Goal: Obtain resource: Download file/media

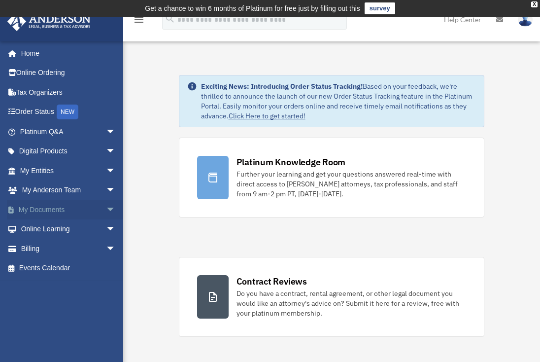
click at [57, 207] on link "My Documents arrow_drop_down" at bounding box center [69, 210] width 124 height 20
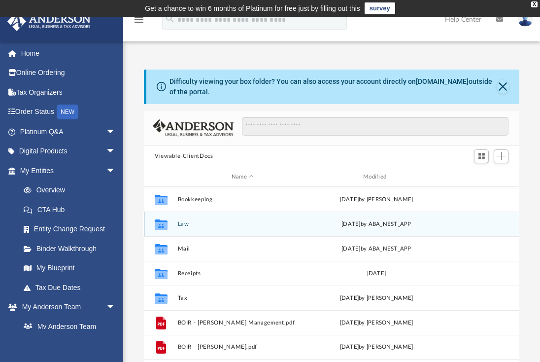
scroll to position [217, 368]
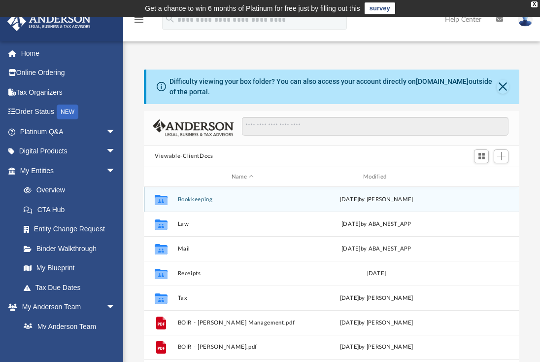
click at [190, 196] on button "Bookkeeping" at bounding box center [243, 199] width 130 height 6
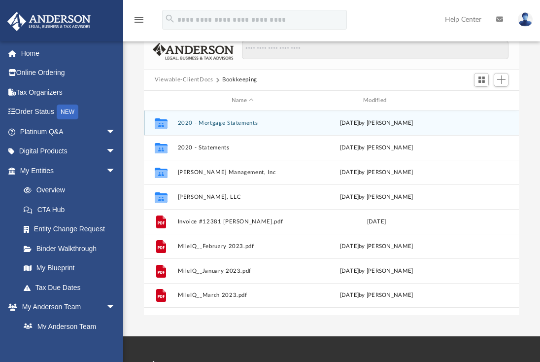
scroll to position [80, 0]
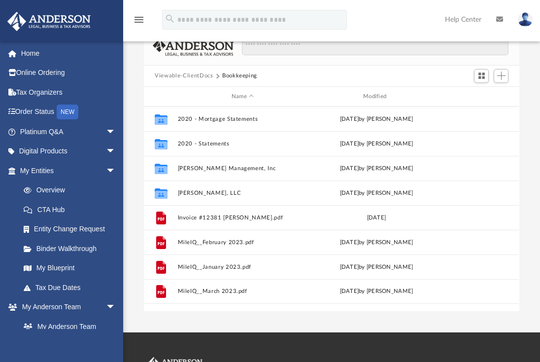
click at [190, 75] on button "Viewable-ClientDocs" at bounding box center [184, 75] width 58 height 9
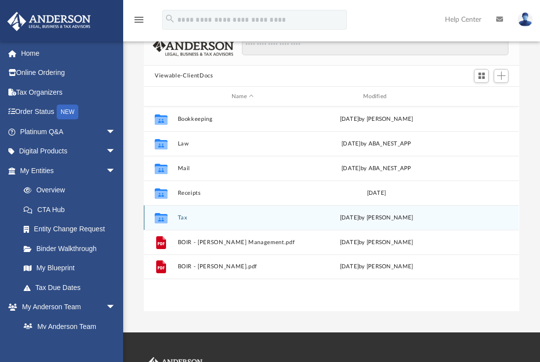
click at [184, 217] on button "Tax" at bounding box center [243, 217] width 130 height 6
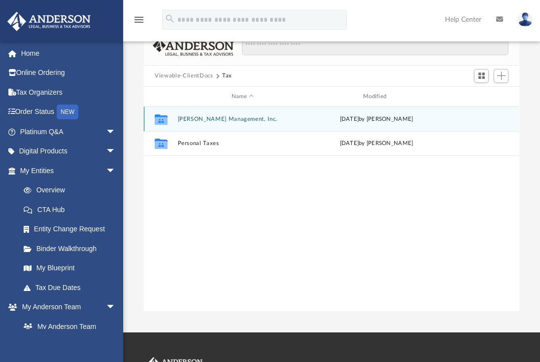
click at [197, 120] on button "Angel Wood Management, Inc." at bounding box center [243, 119] width 130 height 6
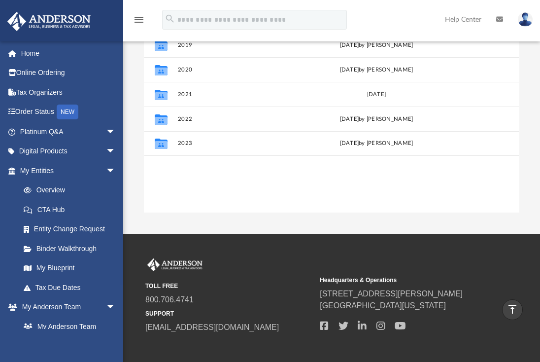
scroll to position [95, 0]
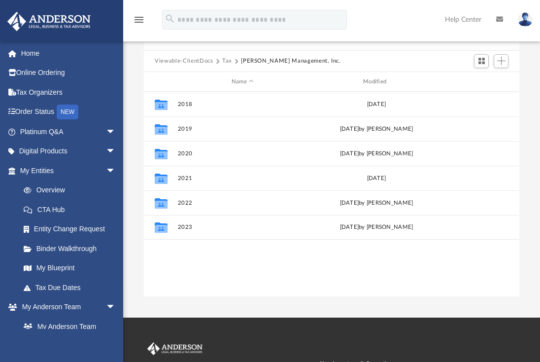
click at [228, 59] on button "Tax" at bounding box center [227, 61] width 10 height 9
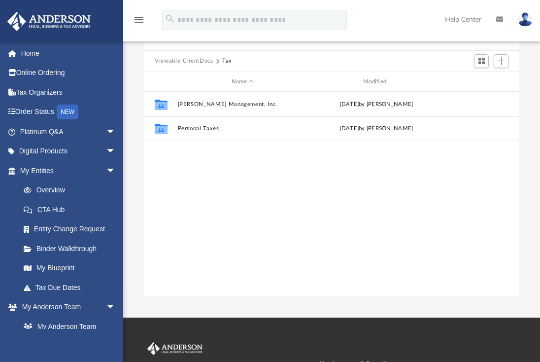
click at [193, 63] on button "Viewable-ClientDocs" at bounding box center [184, 61] width 58 height 9
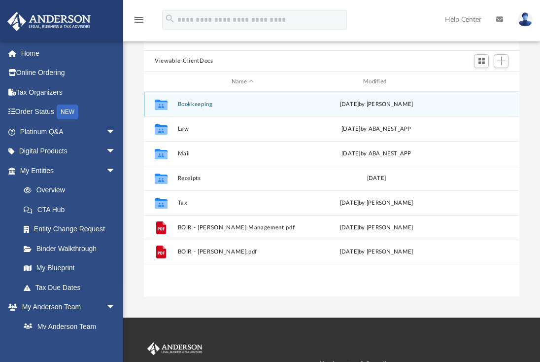
click at [204, 105] on button "Bookkeeping" at bounding box center [243, 104] width 130 height 6
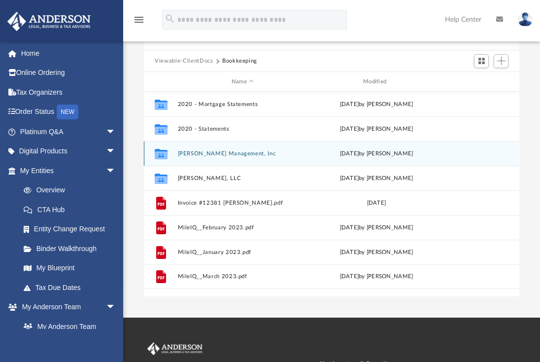
click at [221, 156] on button "Angel Wood Management, Inc" at bounding box center [243, 153] width 130 height 6
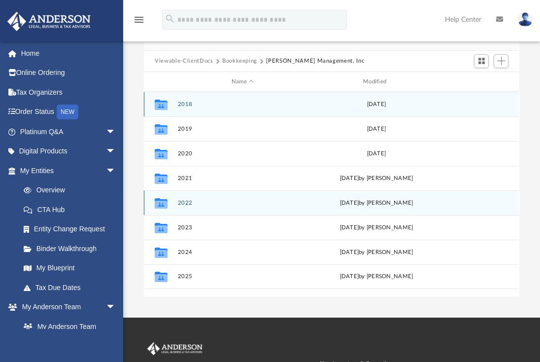
scroll to position [181, 0]
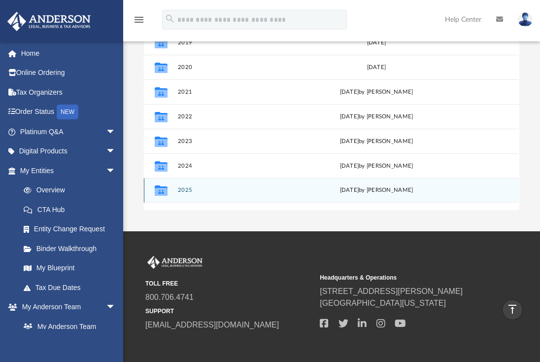
click at [186, 192] on button "2025" at bounding box center [243, 190] width 130 height 6
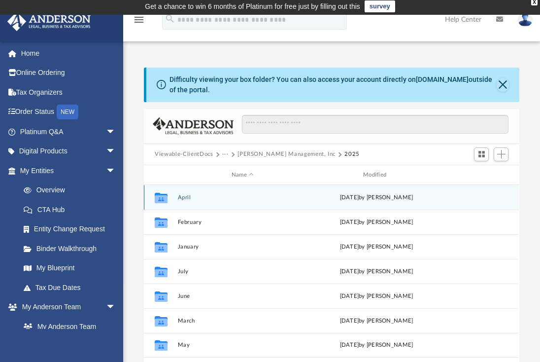
scroll to position [55, 0]
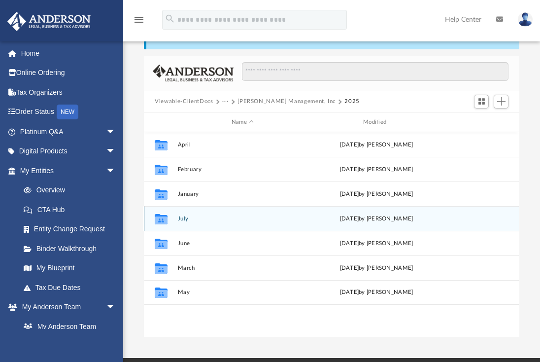
click at [185, 219] on button "July" at bounding box center [243, 218] width 130 height 6
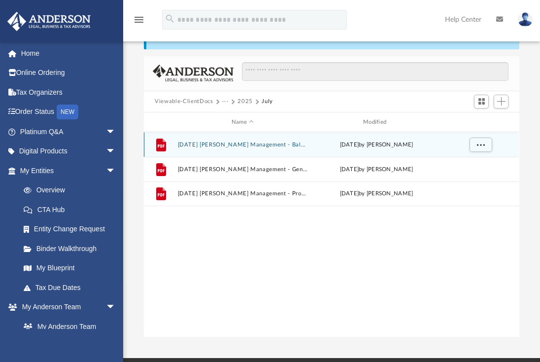
click at [224, 145] on button "2025.07.31 Angel Wood Management - Balance Sheet.pdf" at bounding box center [243, 144] width 130 height 6
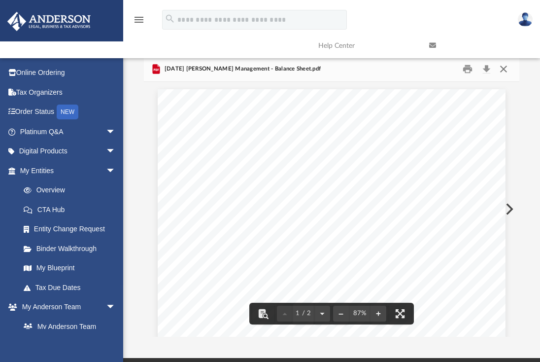
click at [505, 70] on button "Close" at bounding box center [504, 68] width 18 height 15
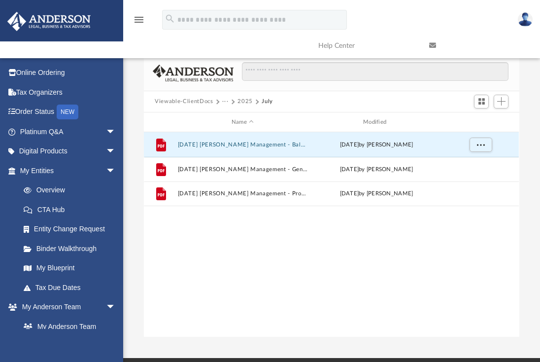
click at [230, 102] on span "···" at bounding box center [229, 101] width 15 height 9
click at [240, 102] on button "2025" at bounding box center [244, 101] width 15 height 9
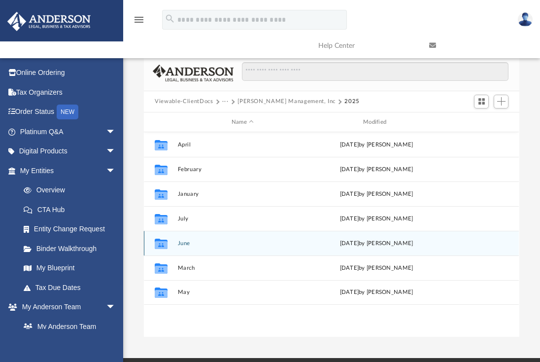
click at [186, 244] on button "June" at bounding box center [243, 243] width 130 height 6
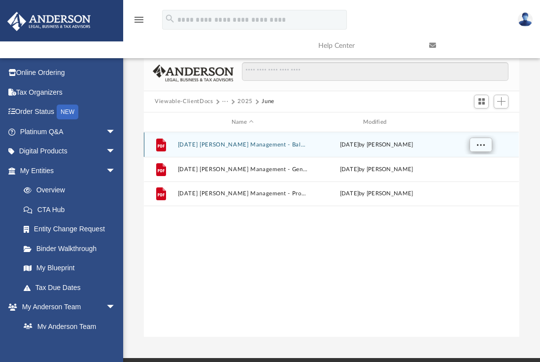
click at [478, 147] on span "More options" at bounding box center [481, 144] width 8 height 5
click at [253, 144] on button "2025.06.30 Angel Wood Management - Balance Sheet.pdf" at bounding box center [243, 144] width 130 height 6
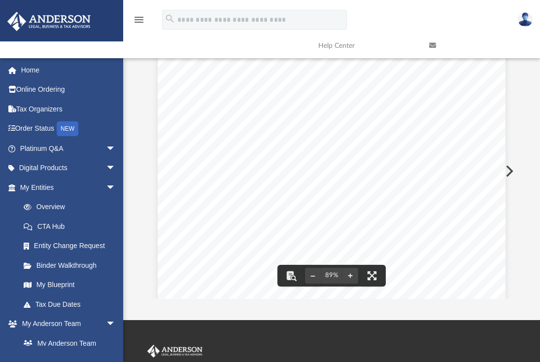
scroll to position [0, 0]
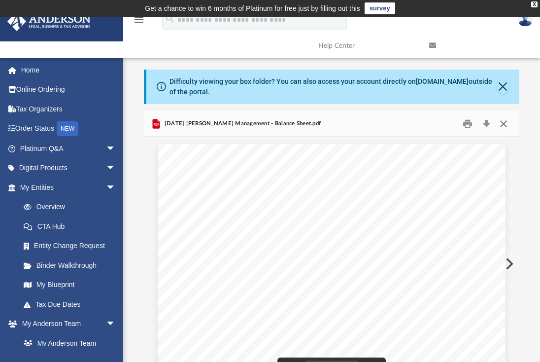
click at [505, 125] on button "Close" at bounding box center [504, 123] width 18 height 15
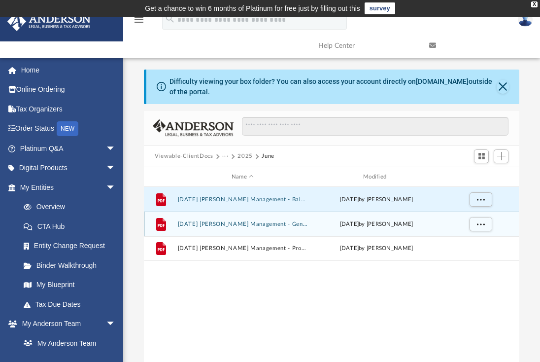
click at [253, 225] on button "2025.06.30 Angel Wood Management - General Ledger.pdf" at bounding box center [243, 224] width 130 height 6
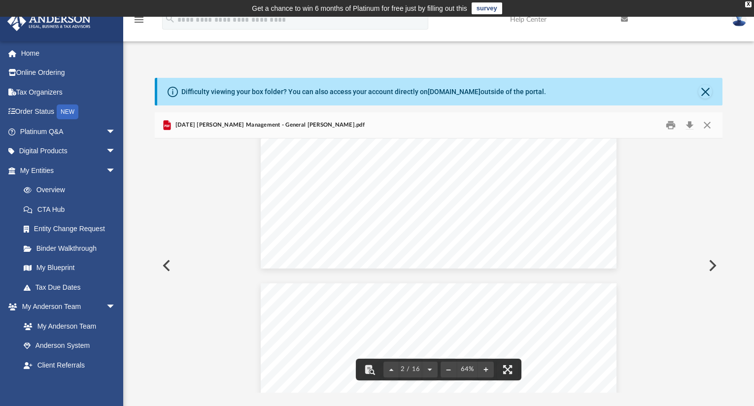
scroll to position [398, 0]
click at [459, 247] on div "Type Date Num A Name Memo Split Debit Credit Balance Deposit 10/10/2024 Deposit…" at bounding box center [439, 141] width 356 height 252
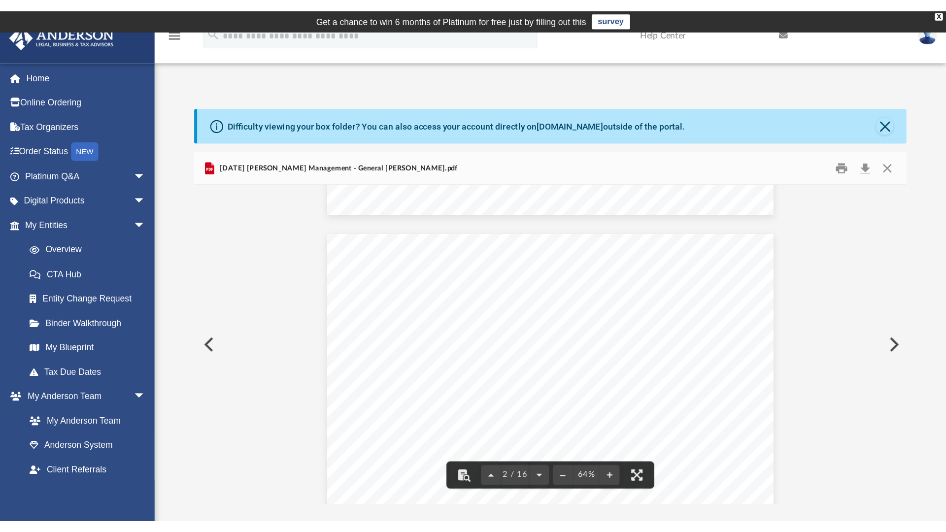
scroll to position [0, 0]
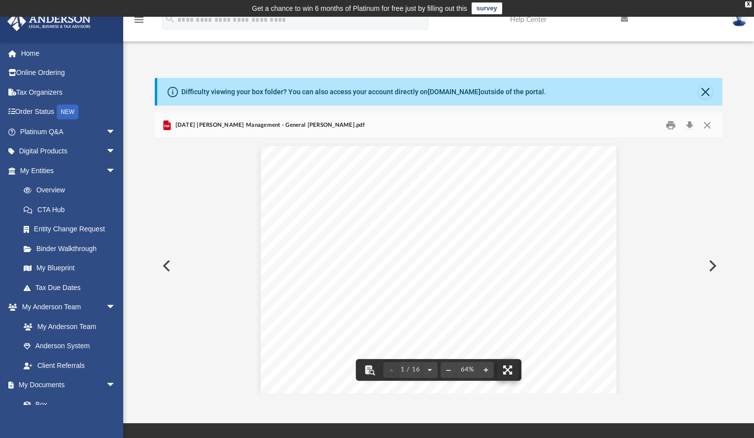
click at [506, 361] on button "File preview" at bounding box center [508, 370] width 22 height 22
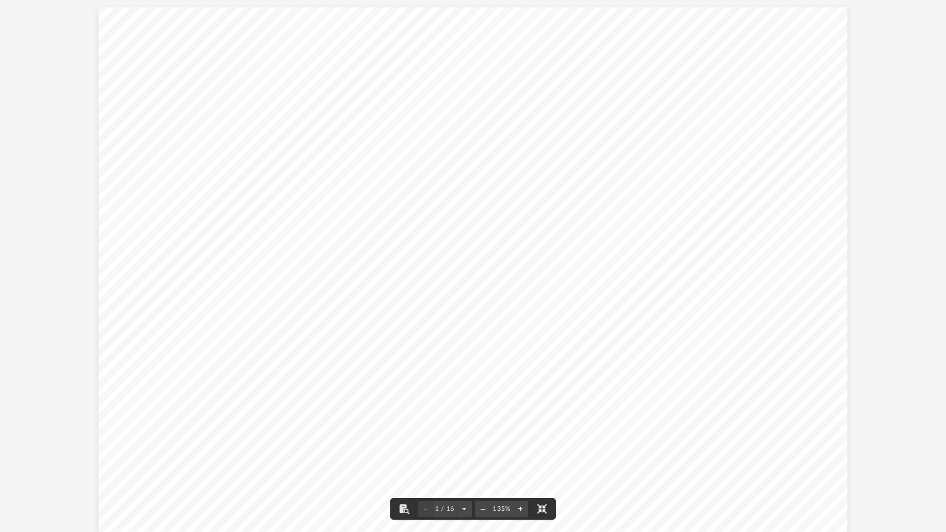
click at [539, 128] on span "Due From Pip..." at bounding box center [617, 131] width 44 height 6
click at [539, 361] on button "File preview" at bounding box center [542, 509] width 22 height 22
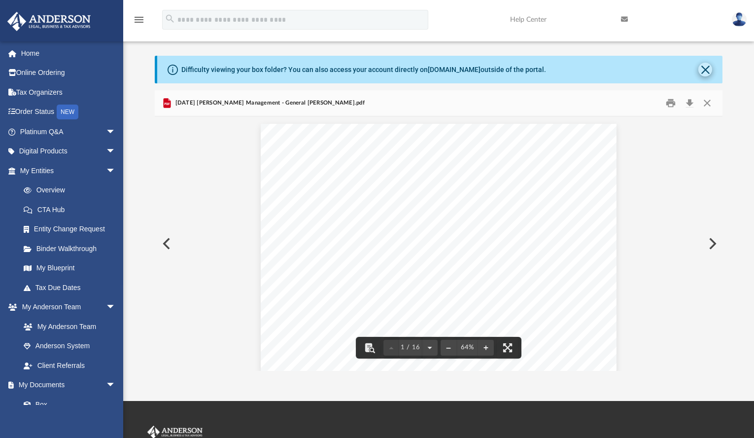
click at [539, 68] on button "Close" at bounding box center [705, 70] width 14 height 14
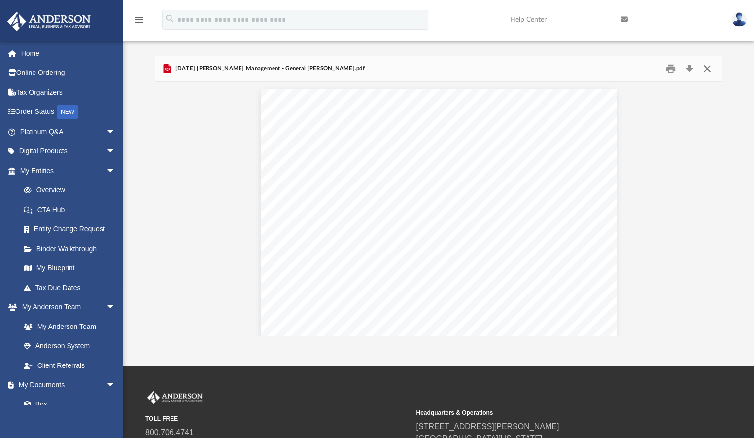
click at [539, 70] on button "Close" at bounding box center [707, 68] width 18 height 15
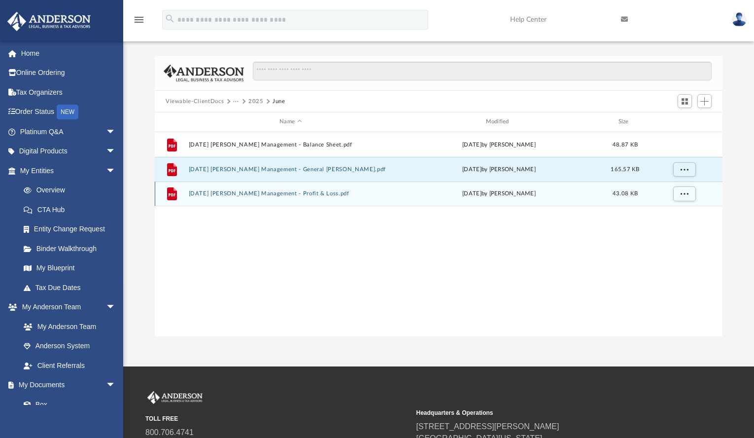
click at [273, 195] on button "2025.06.30 Angel Wood Management - Profit & Loss.pdf" at bounding box center [291, 193] width 204 height 6
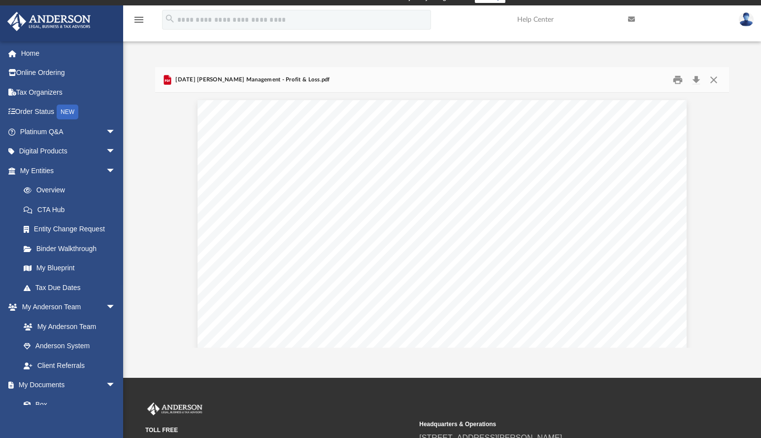
scroll to position [224, 574]
